Goal: Information Seeking & Learning: Learn about a topic

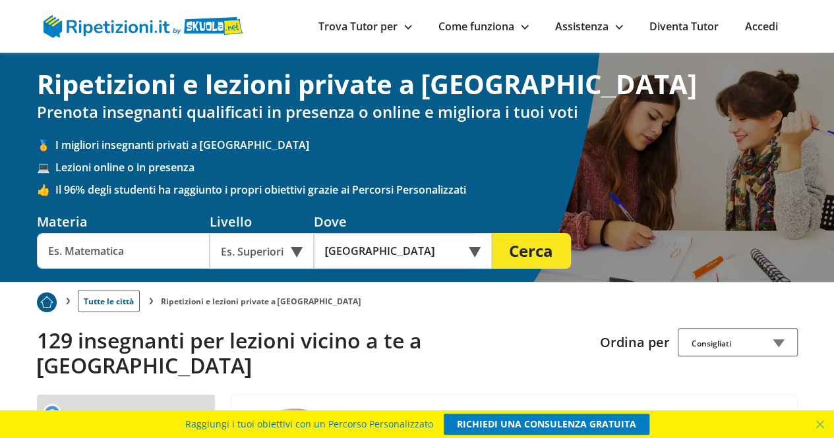
scroll to position [2, 0]
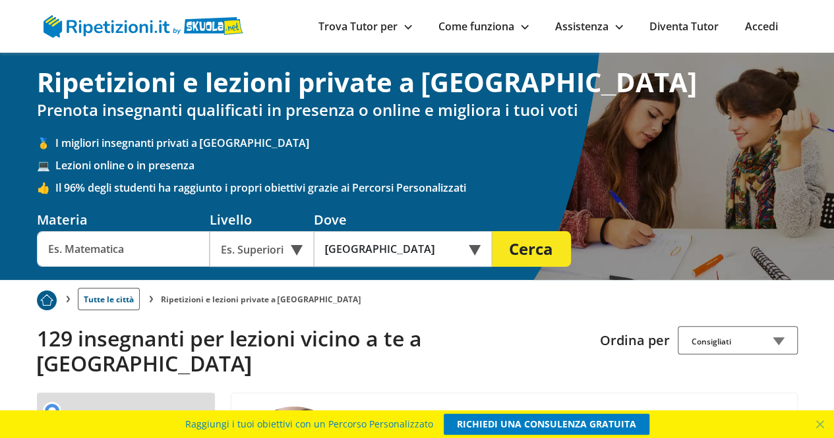
click at [152, 255] on input "text" at bounding box center [123, 249] width 173 height 36
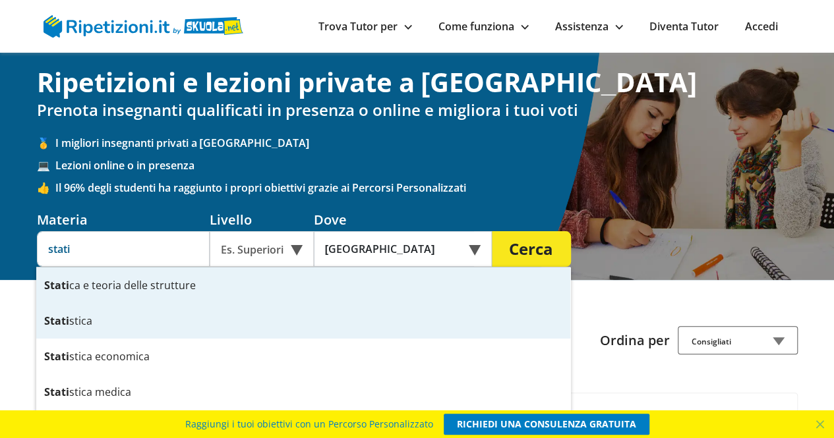
click at [129, 330] on div "Stati stica" at bounding box center [303, 321] width 534 height 36
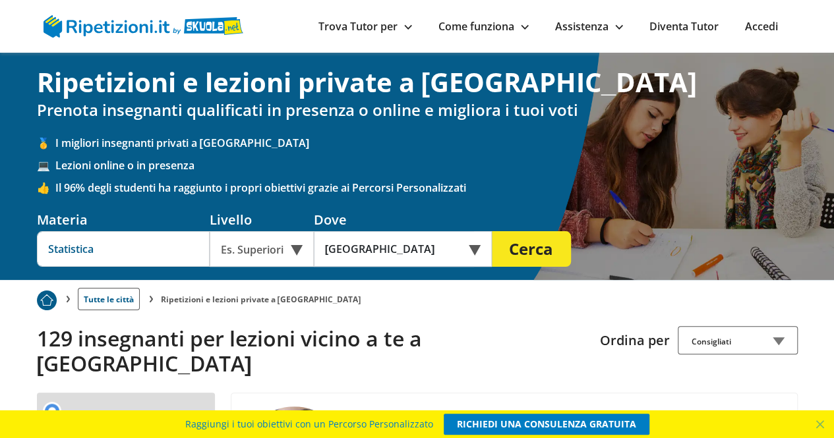
type input "Statistica"
click at [535, 255] on button "Cerca" at bounding box center [531, 249] width 79 height 36
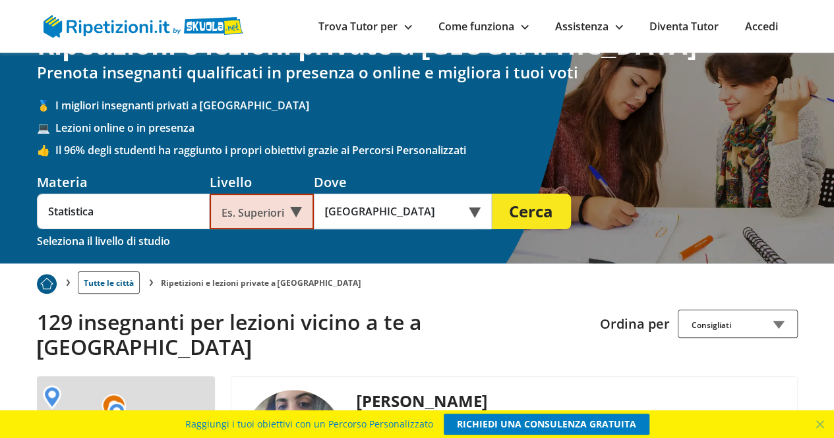
scroll to position [40, 0]
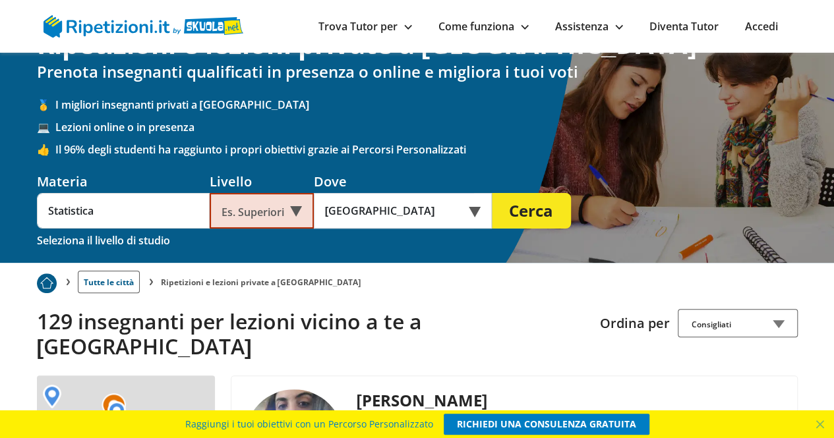
click at [555, 205] on button "Cerca" at bounding box center [531, 211] width 79 height 36
click at [272, 204] on div "Es. Superiori" at bounding box center [262, 211] width 104 height 36
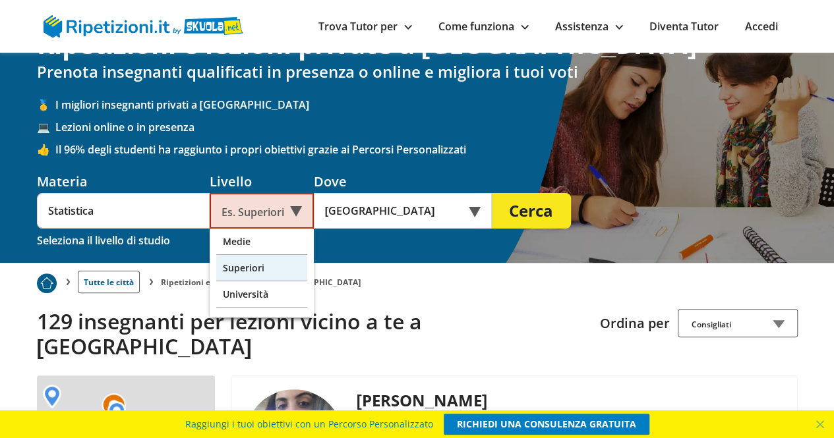
click at [261, 272] on div "Superiori" at bounding box center [261, 268] width 91 height 26
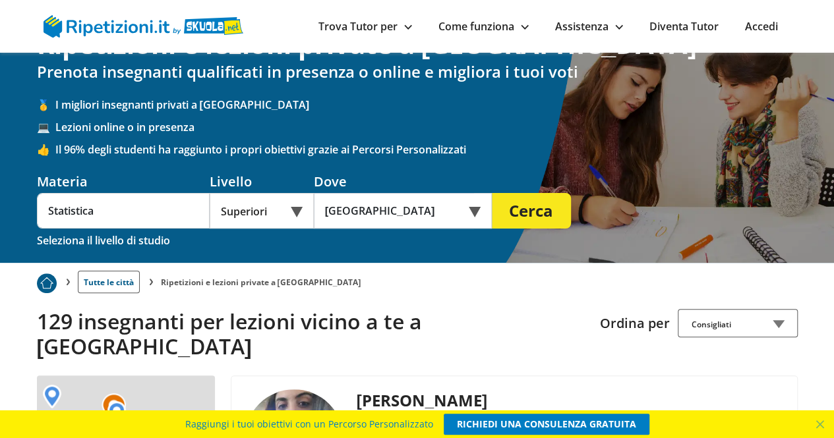
click at [527, 216] on button "Cerca" at bounding box center [531, 211] width 79 height 36
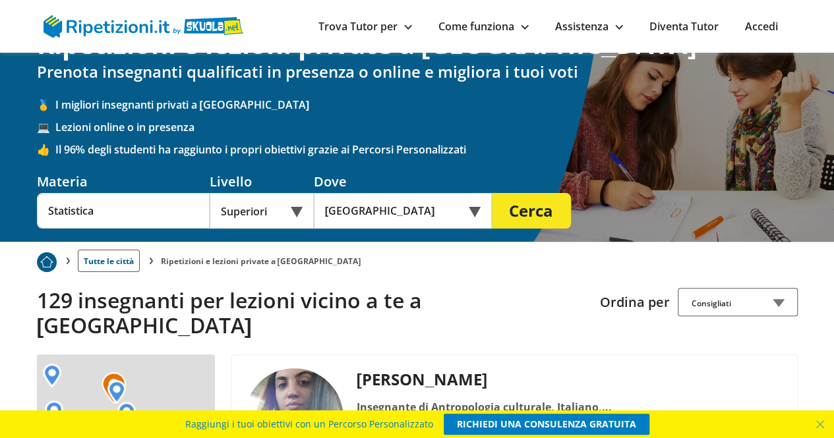
click at [268, 217] on div "Superiori" at bounding box center [262, 211] width 104 height 36
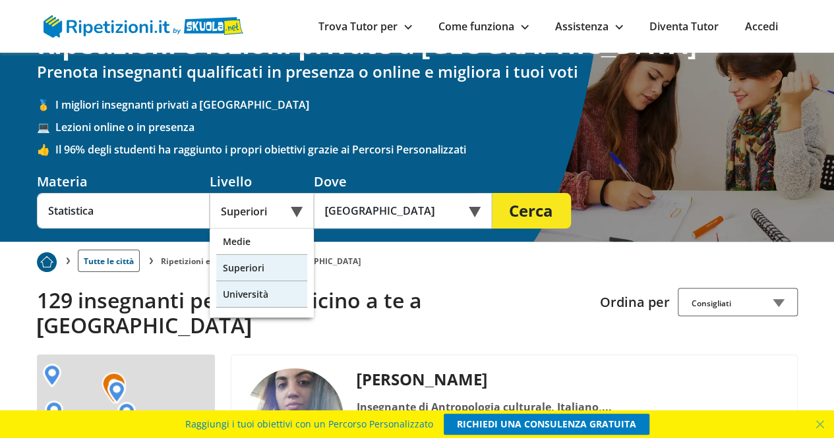
click at [278, 297] on div "Università" at bounding box center [261, 295] width 91 height 26
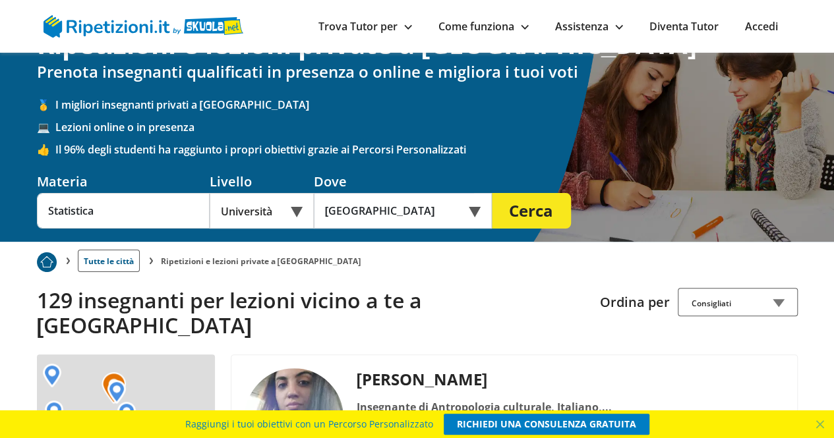
click at [529, 208] on button "Cerca" at bounding box center [531, 211] width 79 height 36
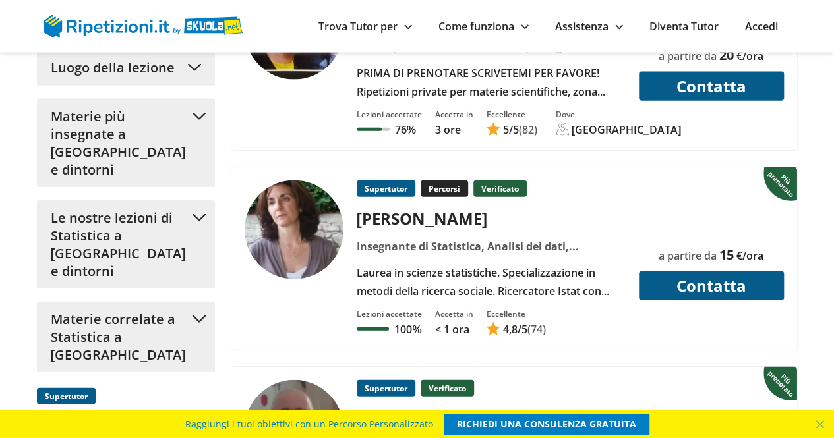
scroll to position [1520, 0]
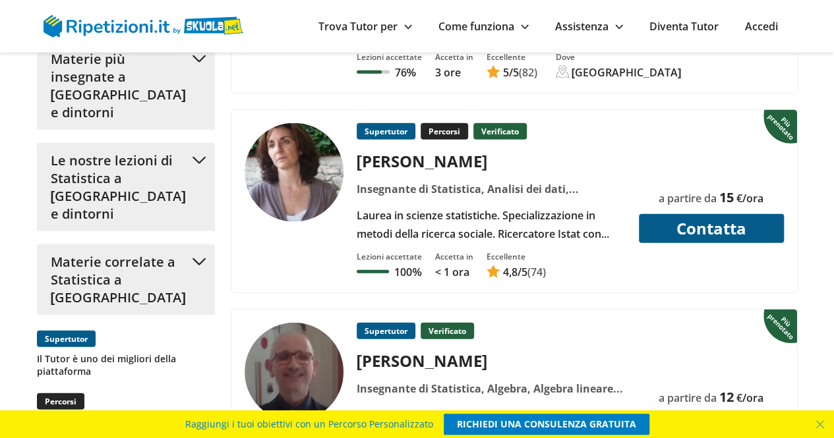
click at [521, 265] on span "4,8 /5" at bounding box center [515, 272] width 24 height 15
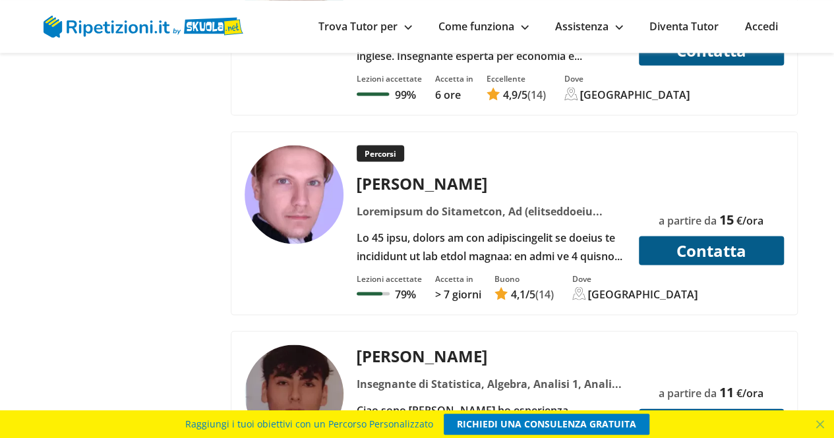
scroll to position [3670, 0]
